Goal: Information Seeking & Learning: Check status

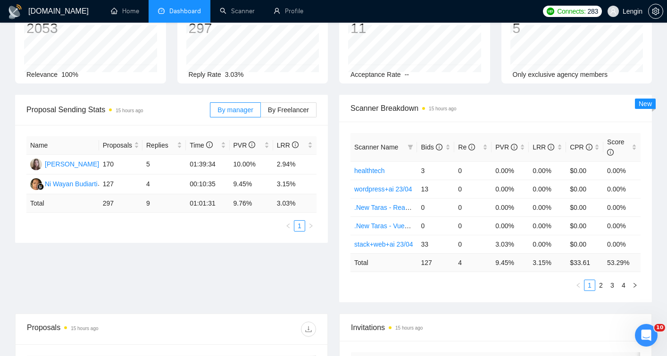
scroll to position [78, 0]
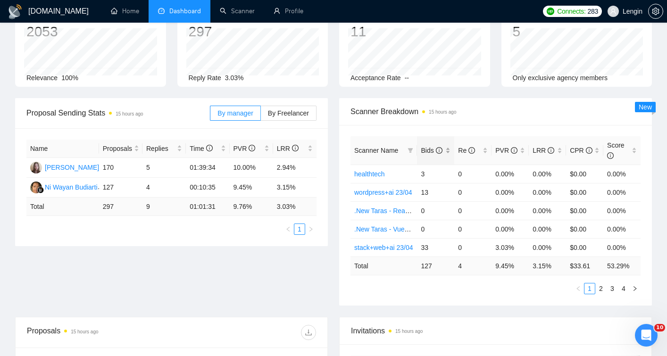
click at [449, 145] on div "Bids" at bounding box center [436, 150] width 30 height 10
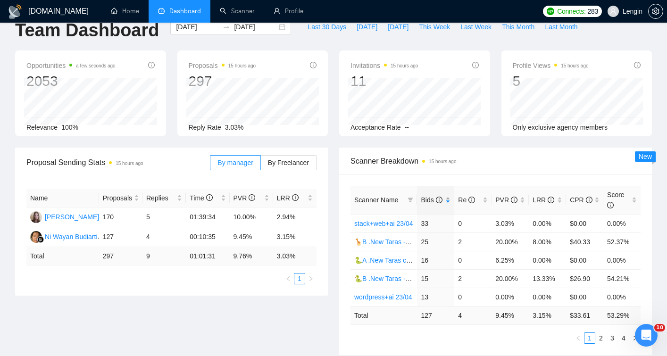
scroll to position [0, 0]
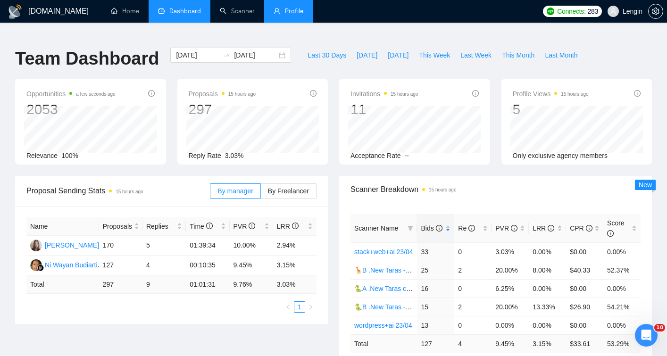
click at [291, 10] on link "Profile" at bounding box center [289, 11] width 30 height 8
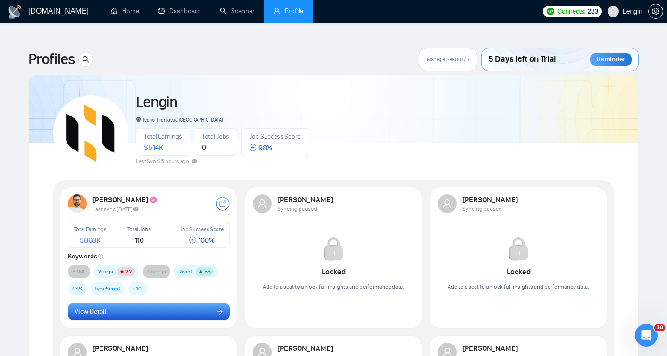
click at [218, 309] on icon "arrow-right" at bounding box center [220, 312] width 7 height 7
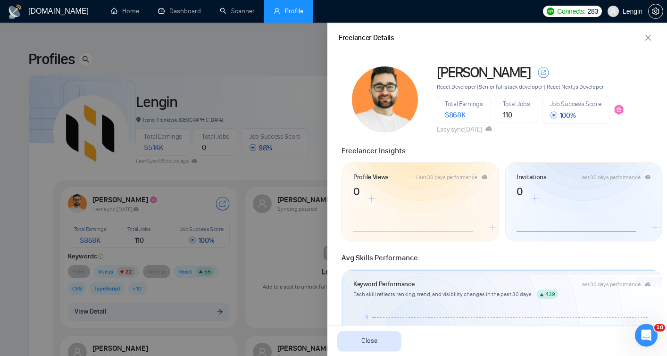
click at [33, 167] on div at bounding box center [333, 190] width 667 height 334
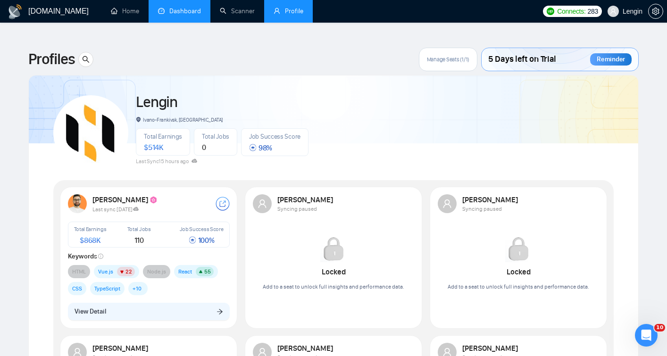
click at [197, 13] on link "Dashboard" at bounding box center [179, 11] width 43 height 8
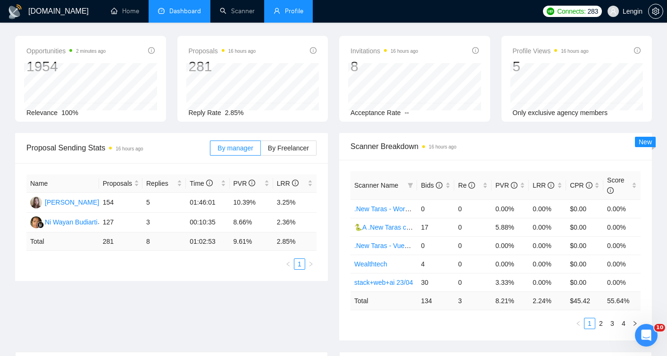
scroll to position [45, 0]
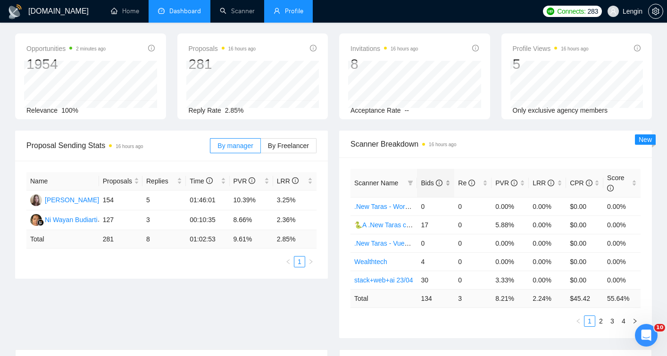
click at [450, 178] on div "Bids" at bounding box center [436, 183] width 30 height 10
drag, startPoint x: 419, startPoint y: 198, endPoint x: 430, endPoint y: 192, distance: 13.3
click at [430, 197] on td "30" at bounding box center [435, 206] width 37 height 18
drag, startPoint x: 421, startPoint y: 269, endPoint x: 607, endPoint y: 275, distance: 186.5
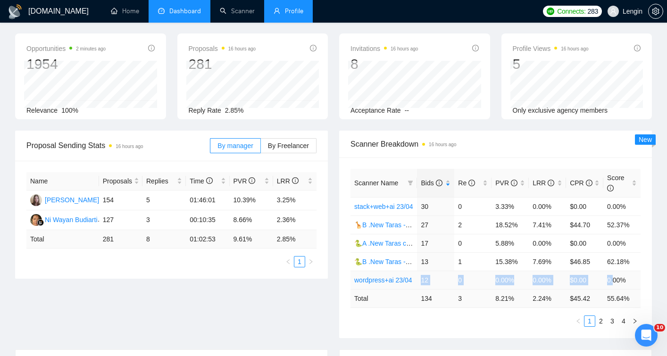
click at [607, 275] on tr "wordpress+ai 23/04 12 0 0.00% 0.00% $0.00 0.00%" at bounding box center [496, 280] width 290 height 18
click at [599, 316] on link "2" at bounding box center [601, 321] width 10 height 10
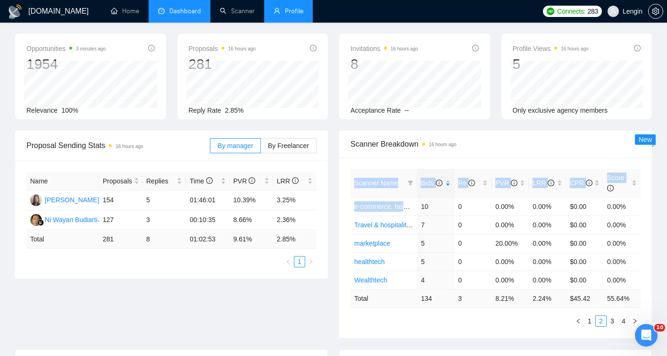
drag, startPoint x: 420, startPoint y: 193, endPoint x: 425, endPoint y: 156, distance: 38.1
click at [425, 158] on div "Scanner Name Bids Re PVR LRR CPR Score e-commerce, fashion 10 0 0.00% 0.00% $0.…" at bounding box center [495, 248] width 313 height 181
click at [594, 316] on link "1" at bounding box center [590, 321] width 10 height 10
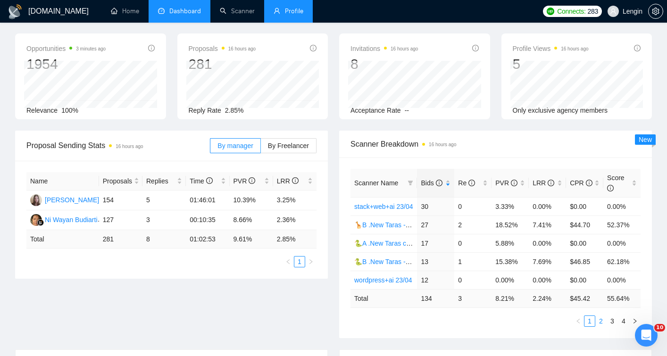
click at [601, 316] on link "2" at bounding box center [601, 321] width 10 height 10
click at [591, 316] on link "1" at bounding box center [590, 321] width 10 height 10
